Goal: Task Accomplishment & Management: Use online tool/utility

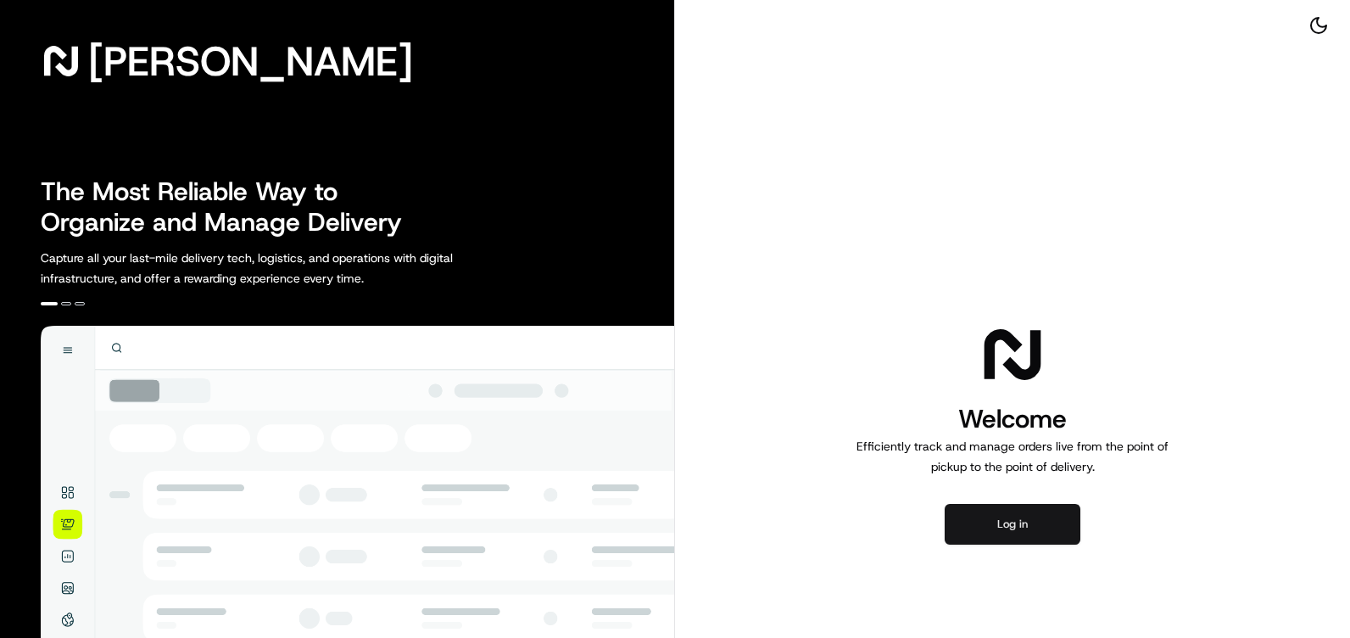
click at [1006, 531] on button "Log in" at bounding box center [1013, 524] width 136 height 41
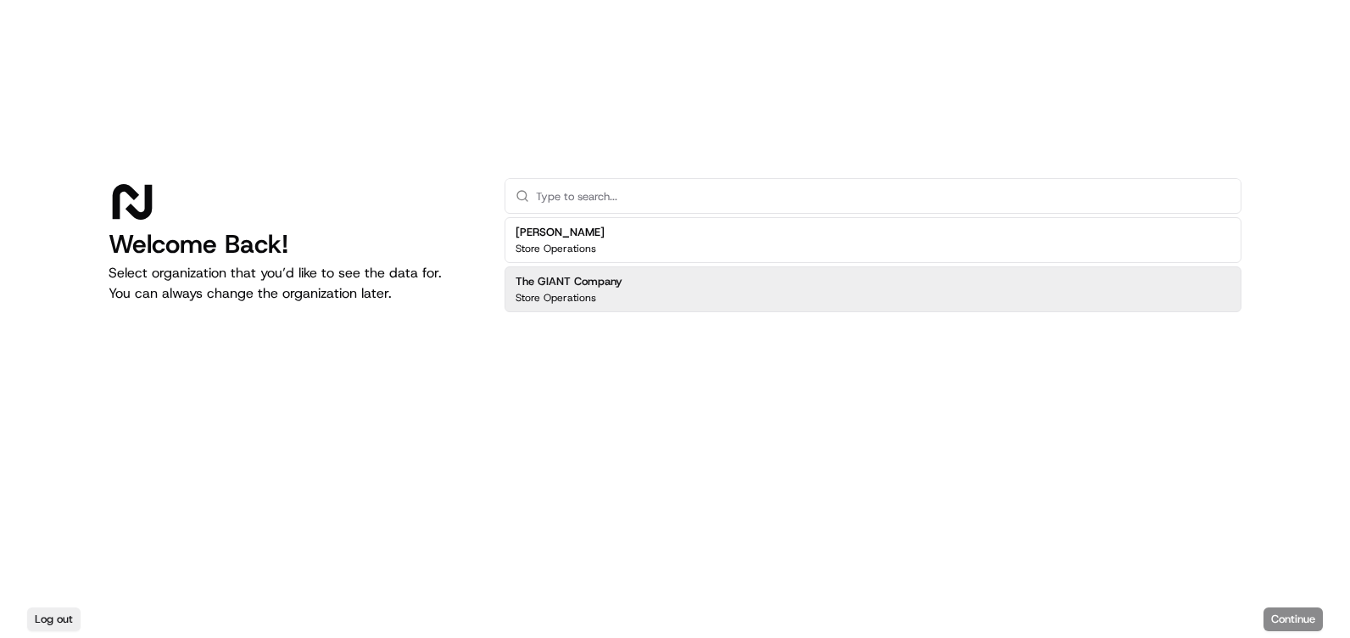
click at [617, 276] on h2 "The GIANT Company" at bounding box center [569, 281] width 107 height 15
click at [1303, 622] on button "Continue" at bounding box center [1292, 619] width 59 height 24
